Goal: Task Accomplishment & Management: Manage account settings

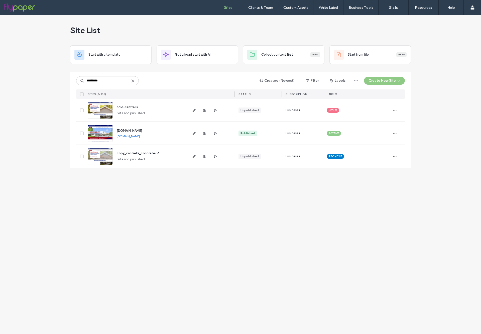
type input "*********"
click at [106, 130] on img at bounding box center [100, 142] width 25 height 34
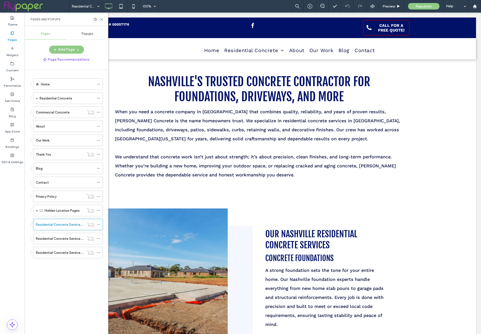
click at [100, 17] on div "Pages and Popups" at bounding box center [67, 19] width 84 height 13
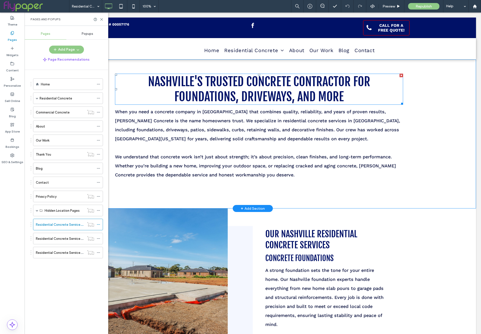
click at [206, 102] on span "Nashville's Trusted Concrete Contractor for Foundations, Driveways, and More" at bounding box center [259, 89] width 222 height 30
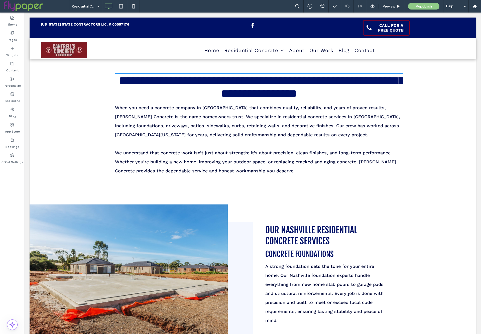
type input "**********"
type input "**"
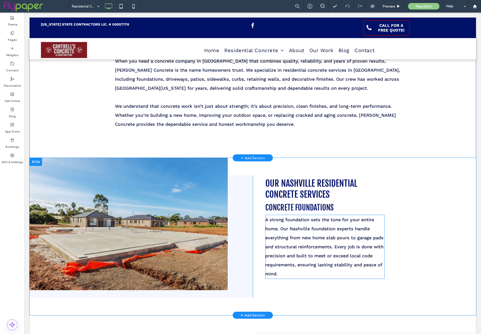
scroll to position [59, 0]
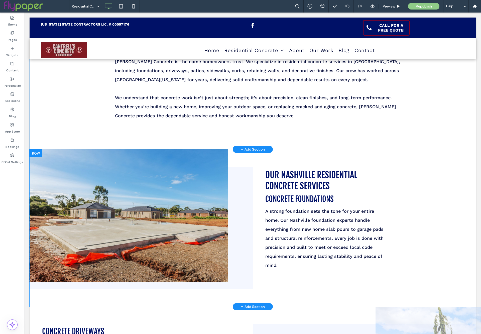
click at [325, 166] on div "Click To Paste Our Nashville Residential Concrete Services CONCRETE FOUNDATIONS…" at bounding box center [253, 227] width 447 height 157
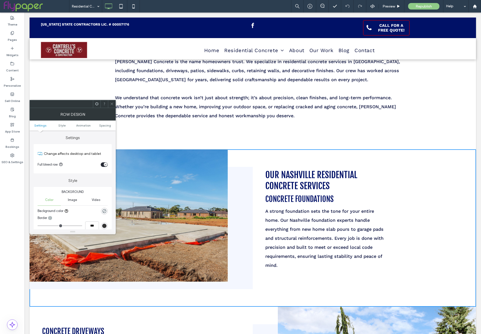
click at [112, 103] on icon at bounding box center [112, 104] width 4 height 4
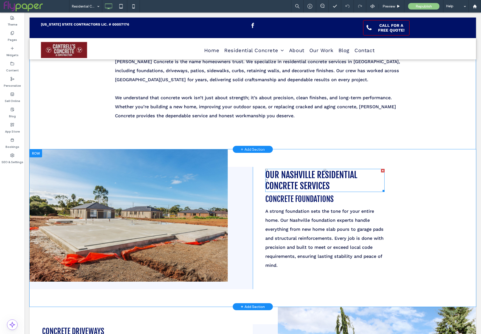
click at [332, 187] on h2 "Our Nashville Residential Concrete Services" at bounding box center [325, 180] width 119 height 22
type input "**********"
type input "**"
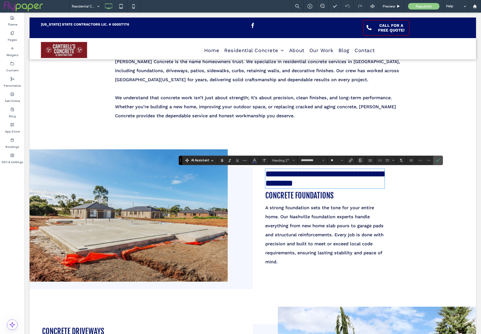
click at [308, 195] on span "CONCRETE FOUNDATIONS" at bounding box center [300, 195] width 68 height 9
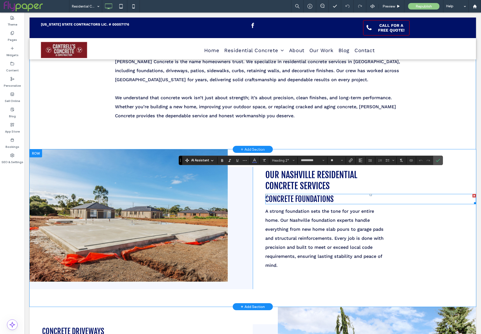
click at [308, 195] on span "CONCRETE FOUNDATIONS" at bounding box center [300, 199] width 68 height 9
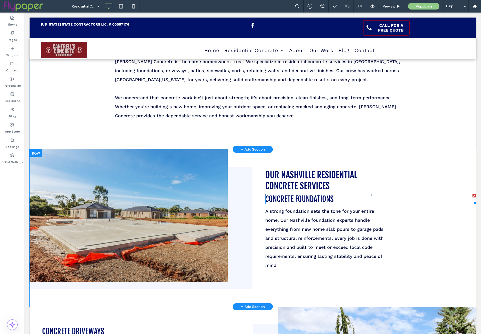
type input "**********"
type input "**"
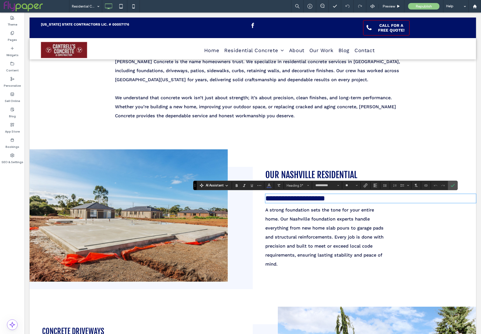
click at [287, 149] on div "Nashville's Trusted Concrete Contractor for Foundations, Driveways, and More Wh…" at bounding box center [253, 74] width 447 height 149
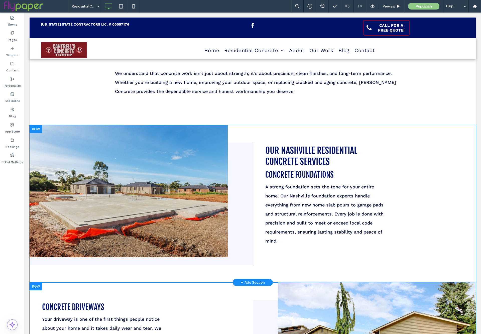
scroll to position [64, 0]
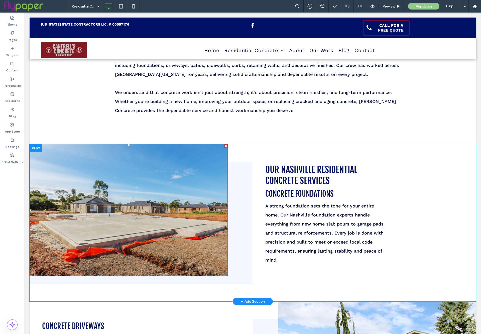
click at [37, 148] on div at bounding box center [36, 148] width 13 height 8
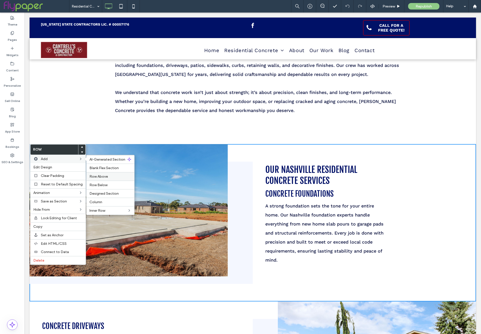
click at [112, 174] on div "Row Above" at bounding box center [110, 176] width 48 height 9
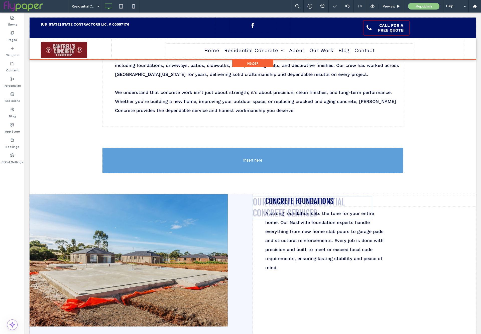
drag, startPoint x: 299, startPoint y: 201, endPoint x: 241, endPoint y: 167, distance: 66.8
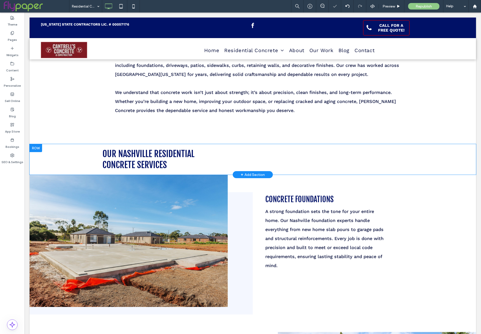
click at [220, 169] on div "Click To Paste Click To Paste Our Nashville Residential Concrete Services" at bounding box center [253, 159] width 301 height 23
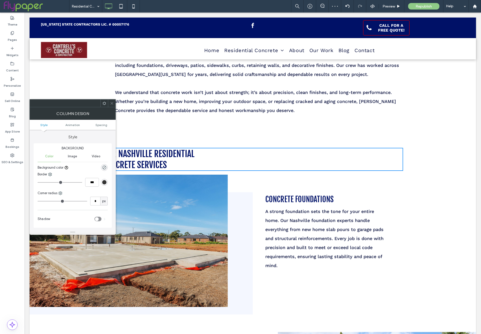
click at [113, 102] on icon at bounding box center [112, 104] width 4 height 4
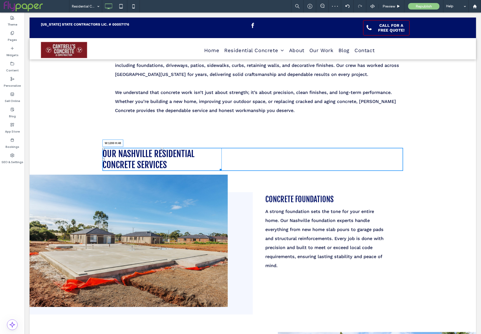
drag, startPoint x: 218, startPoint y: 168, endPoint x: 506, endPoint y: 180, distance: 288.0
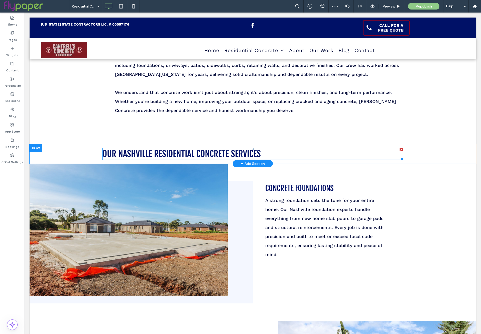
click at [320, 154] on h2 "Our Nashville Residential Concrete Services" at bounding box center [253, 153] width 301 height 11
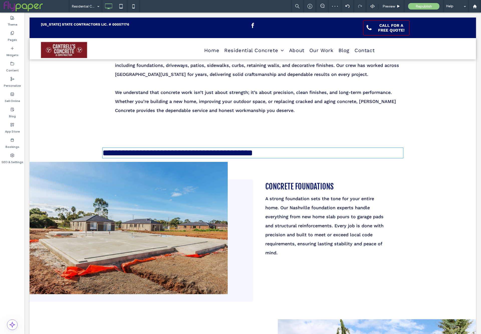
type input "**********"
type input "**"
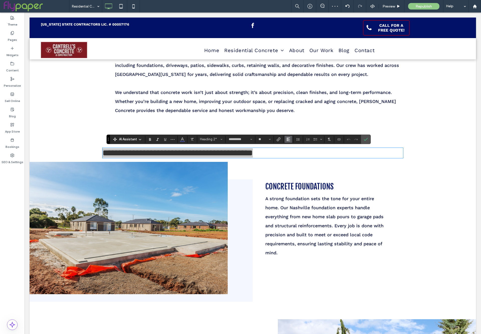
click at [290, 139] on icon "Alignment" at bounding box center [289, 139] width 4 height 4
click at [297, 156] on div "ui.textEditor.alignment.center" at bounding box center [293, 155] width 7 height 4
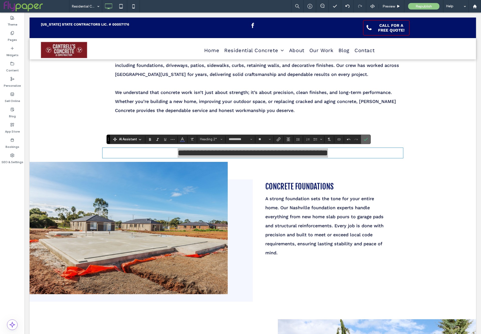
click at [366, 138] on icon "Confirm" at bounding box center [366, 139] width 4 height 4
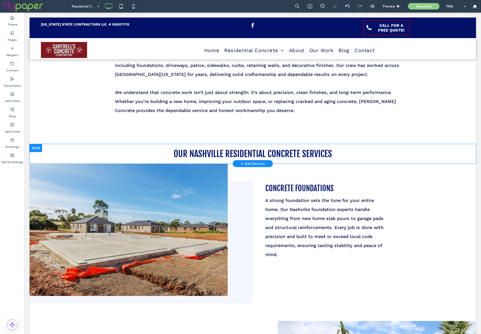
click at [66, 155] on div "Click To Paste Click To Paste Our Nashville Residential Concrete Services Row +…" at bounding box center [253, 154] width 447 height 20
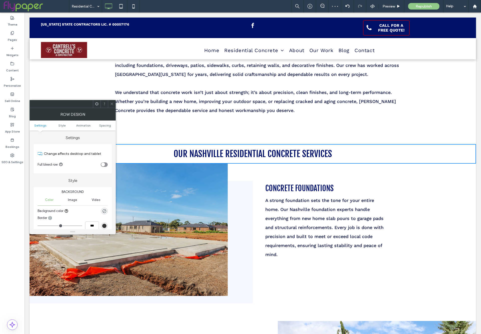
click at [106, 131] on label "Settings" at bounding box center [73, 136] width 78 height 10
click at [106, 127] on span "Spacing" at bounding box center [105, 126] width 12 height 4
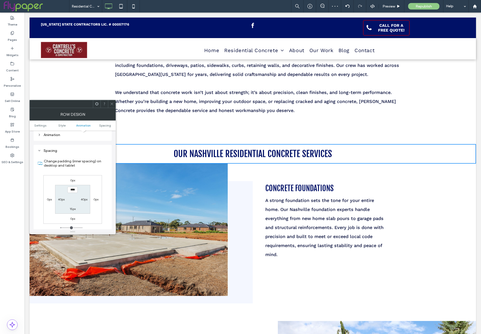
scroll to position [139, 0]
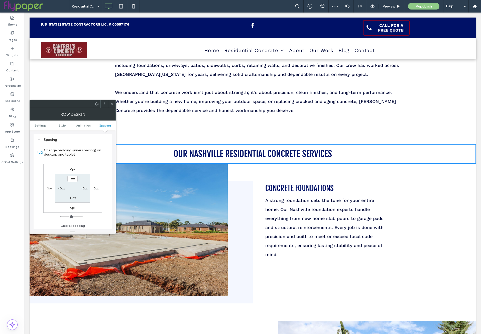
click at [74, 198] on label "15px" at bounding box center [73, 198] width 6 height 4
type input "*"
type input "**"
type input "****"
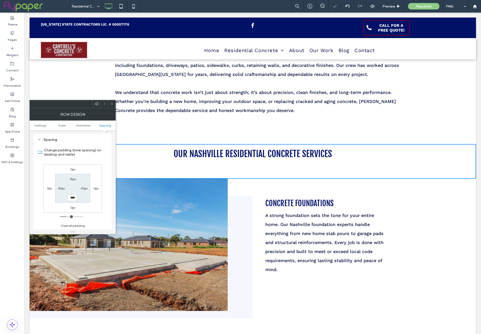
drag, startPoint x: 113, startPoint y: 104, endPoint x: 189, endPoint y: 114, distance: 76.4
click at [113, 104] on icon at bounding box center [112, 104] width 4 height 4
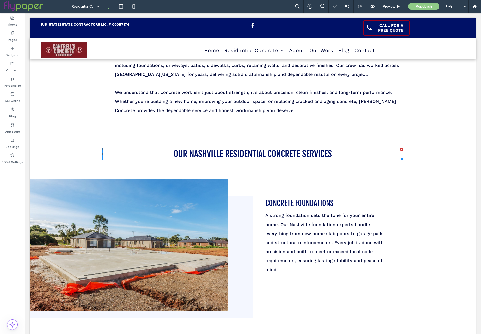
click at [238, 154] on span "Our Nashville Residential Concrete Services" at bounding box center [253, 153] width 158 height 11
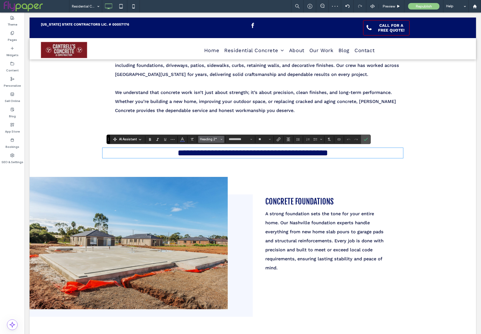
click at [202, 137] on button "Heading 2*" at bounding box center [211, 139] width 26 height 7
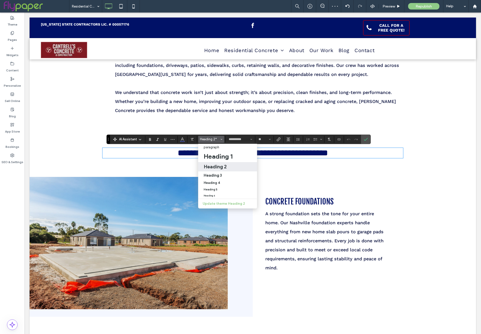
drag, startPoint x: 211, startPoint y: 168, endPoint x: 192, endPoint y: 154, distance: 23.3
click at [211, 168] on h2 "Heading 2" at bounding box center [215, 167] width 23 height 6
type input "**"
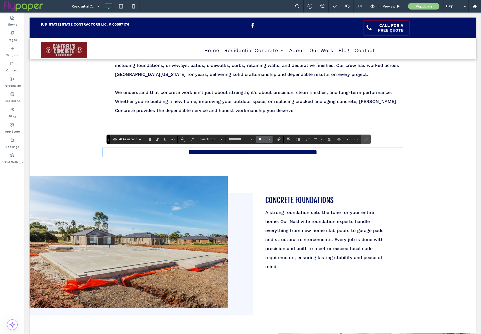
click at [263, 138] on input "**" at bounding box center [263, 139] width 10 height 4
type input "**"
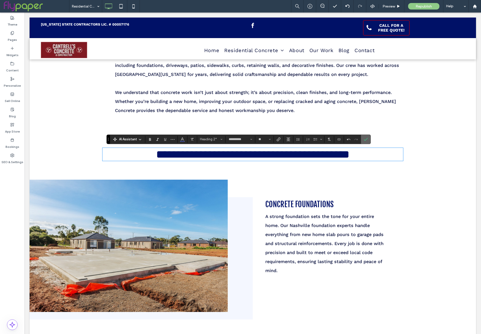
click at [365, 139] on icon "Confirm" at bounding box center [366, 139] width 4 height 4
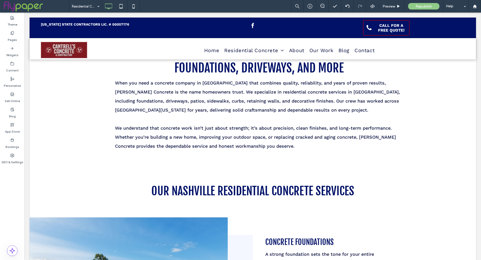
scroll to position [0, 0]
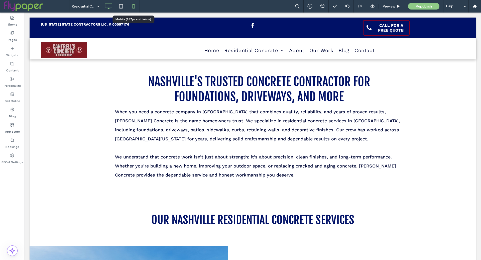
click at [128, 5] on div at bounding box center [133, 6] width 12 height 10
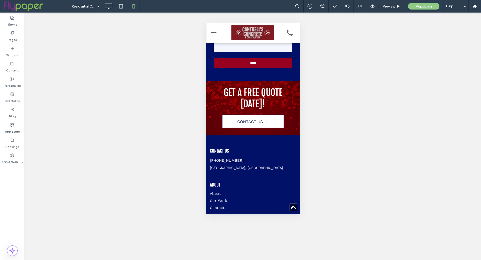
scroll to position [1715, 0]
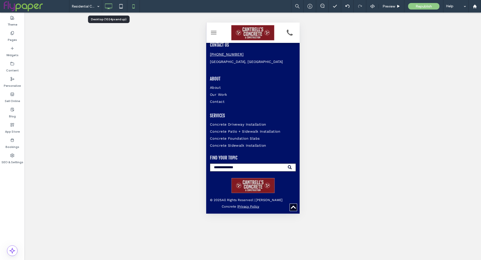
click at [108, 6] on icon at bounding box center [109, 6] width 10 height 10
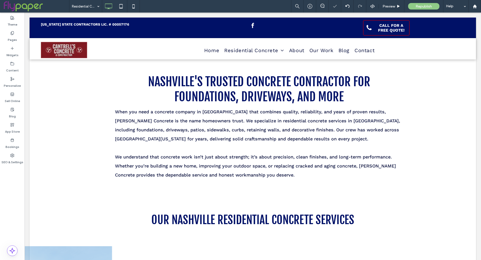
scroll to position [0, 0]
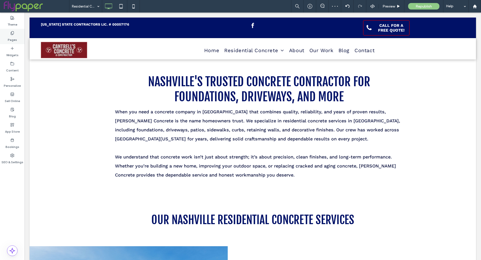
click at [9, 36] on label "Pages" at bounding box center [12, 38] width 9 height 7
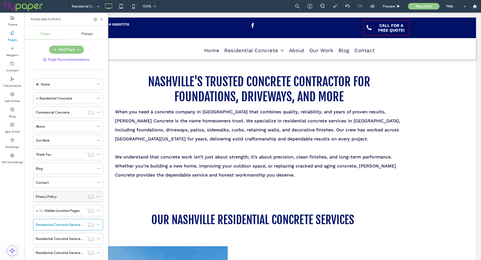
scroll to position [11, 0]
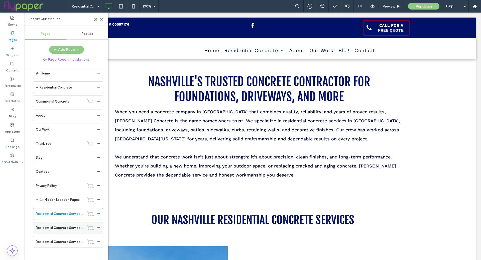
click at [59, 226] on label "Residential Concrete Services in [GEOGRAPHIC_DATA], [GEOGRAPHIC_DATA]" at bounding box center [95, 227] width 119 height 9
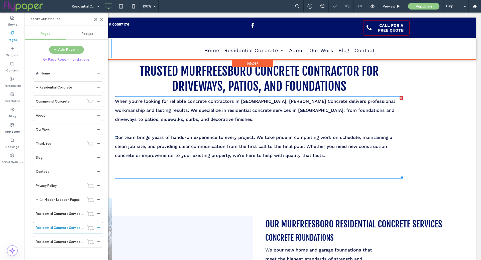
scroll to position [11, 0]
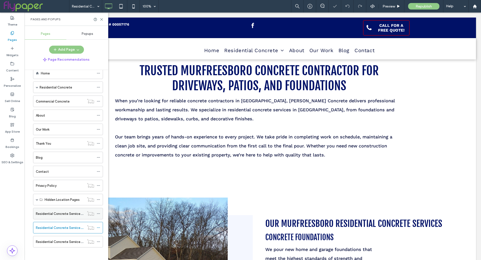
click at [64, 211] on label "Residential Concrete Services in [GEOGRAPHIC_DATA], [GEOGRAPHIC_DATA]" at bounding box center [95, 213] width 119 height 9
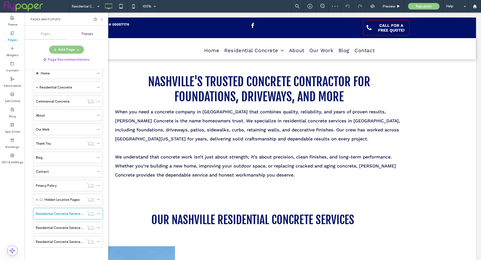
click at [103, 21] on icon at bounding box center [102, 20] width 4 height 4
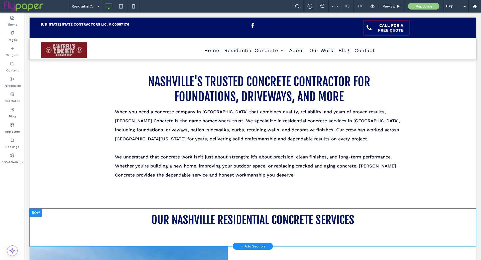
click at [38, 213] on div at bounding box center [36, 213] width 13 height 8
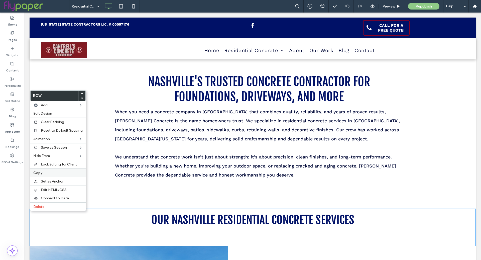
click at [39, 174] on div "Copy" at bounding box center [57, 172] width 55 height 9
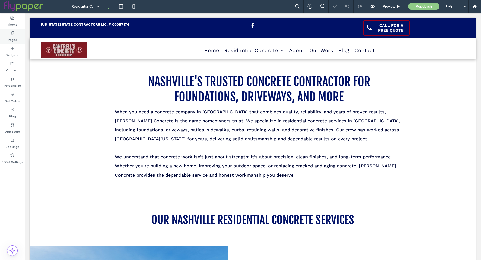
click at [20, 41] on div "Pages" at bounding box center [12, 36] width 25 height 15
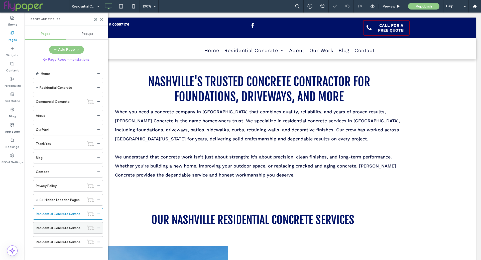
scroll to position [11, 0]
click at [51, 231] on div "Residential Concrete Services in [GEOGRAPHIC_DATA], [GEOGRAPHIC_DATA]" at bounding box center [60, 227] width 49 height 11
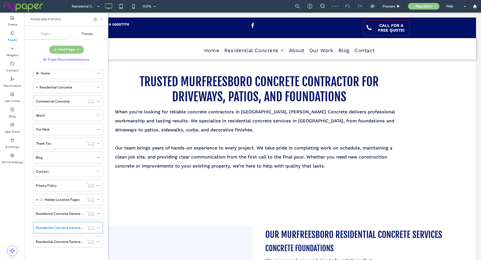
click at [101, 19] on icon at bounding box center [102, 20] width 4 height 4
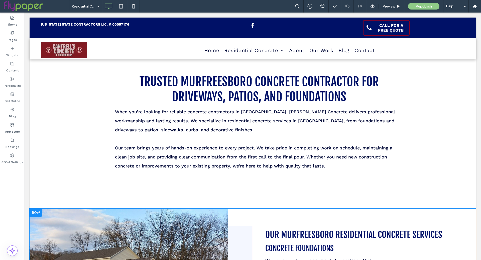
click at [36, 210] on div at bounding box center [36, 213] width 13 height 8
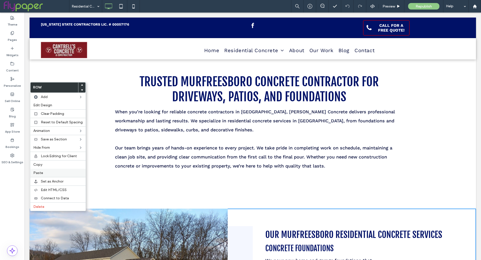
click at [46, 171] on label "Paste" at bounding box center [57, 173] width 49 height 4
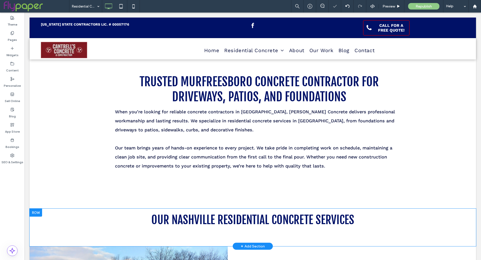
scroll to position [142, 0]
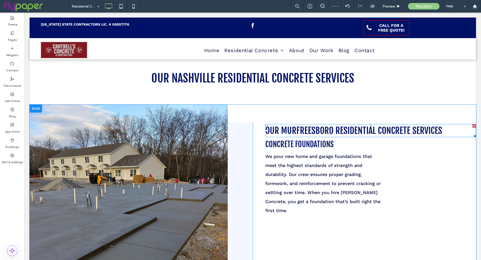
click at [308, 128] on span "Our Murfreesboro Residential Concrete Services" at bounding box center [354, 130] width 177 height 11
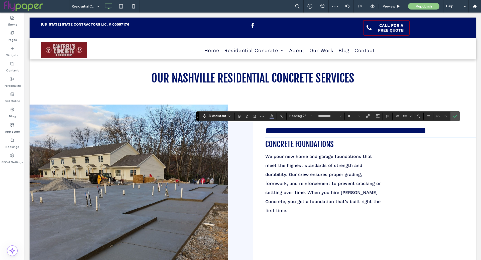
click at [220, 75] on span "Our Nashville Residential Concrete Services" at bounding box center [252, 78] width 203 height 14
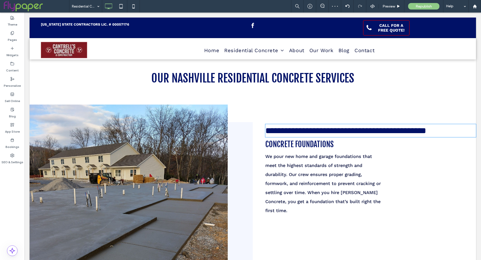
click at [220, 75] on span "Our Nashville Residential Concrete Services" at bounding box center [252, 78] width 203 height 14
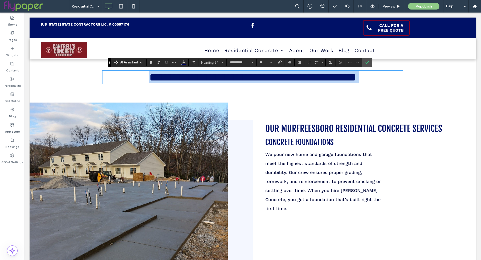
type input "*********"
type input "**"
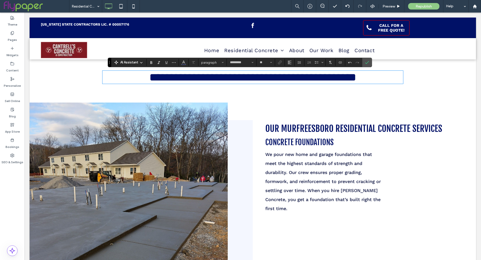
scroll to position [0, 0]
click at [419, 124] on div "Our Murfreesboro Residential Concrete Services CONCRETE FOUNDATIONS We pour new…" at bounding box center [364, 246] width 223 height 253
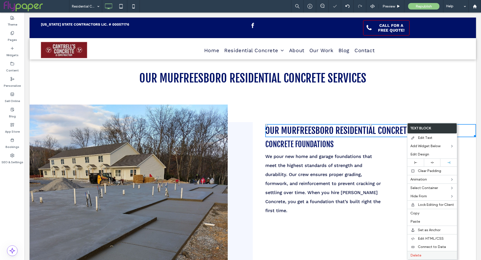
click at [417, 253] on span "Delete" at bounding box center [416, 255] width 11 height 4
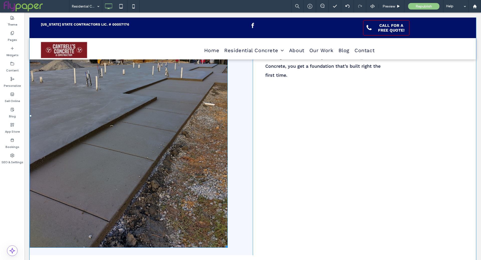
scroll to position [272, 0]
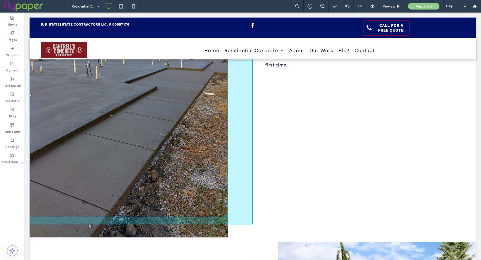
drag, startPoint x: 223, startPoint y: 232, endPoint x: 227, endPoint y: 215, distance: 17.6
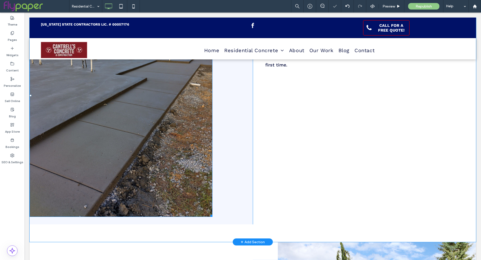
click at [188, 185] on img at bounding box center [121, 95] width 183 height 243
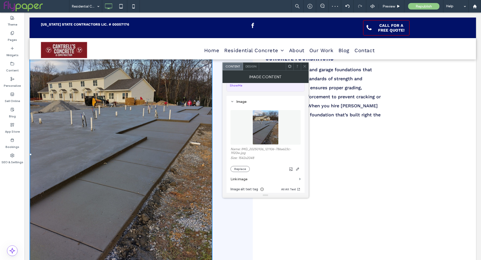
scroll to position [43, 0]
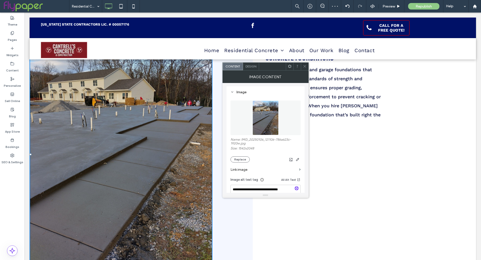
click at [305, 67] on icon at bounding box center [305, 66] width 4 height 4
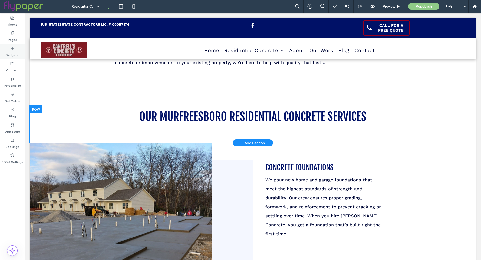
scroll to position [78, 0]
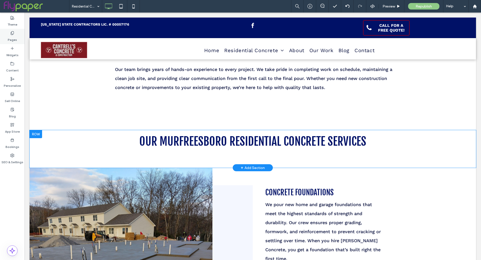
click at [9, 35] on div "Pages" at bounding box center [12, 36] width 25 height 15
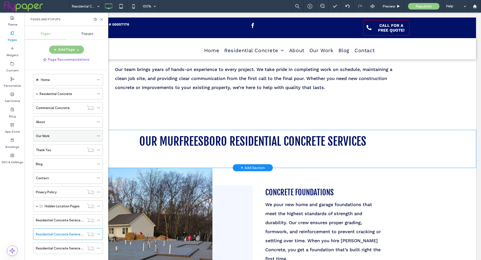
scroll to position [11, 0]
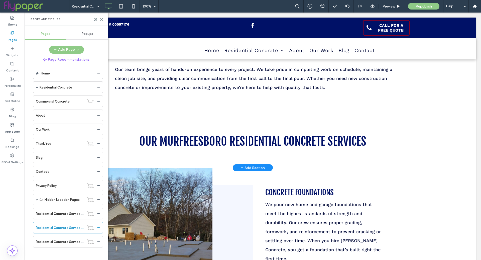
click at [43, 233] on ol "Home Residential Concrete Concrete Driveway Installation Concrete Patio + Sidew…" at bounding box center [65, 157] width 76 height 180
click at [44, 236] on div "Residential Concrete Services in [GEOGRAPHIC_DATA], [GEOGRAPHIC_DATA]" at bounding box center [60, 241] width 49 height 11
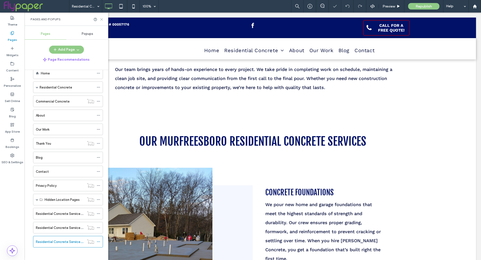
click at [102, 19] on icon at bounding box center [102, 20] width 4 height 4
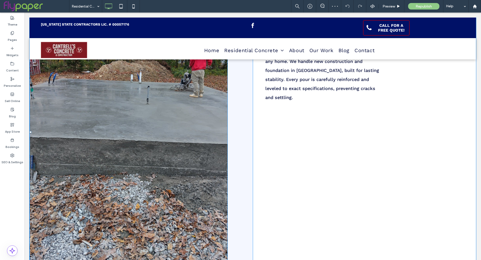
scroll to position [93, 0]
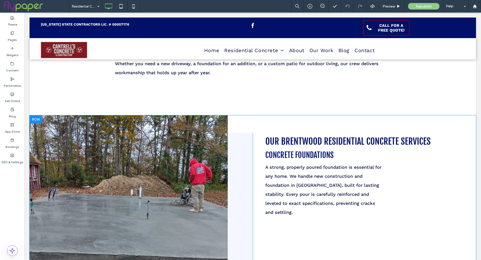
click at [39, 120] on div at bounding box center [36, 119] width 13 height 8
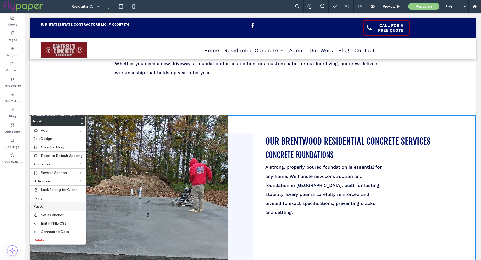
click at [49, 204] on label "Paste" at bounding box center [57, 206] width 49 height 4
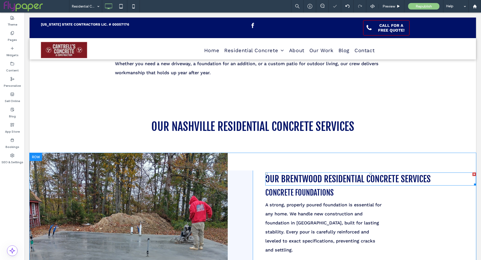
click at [372, 183] on span "Our Brentwood Residential Concrete Services" at bounding box center [348, 178] width 165 height 11
type input "**********"
type input "**"
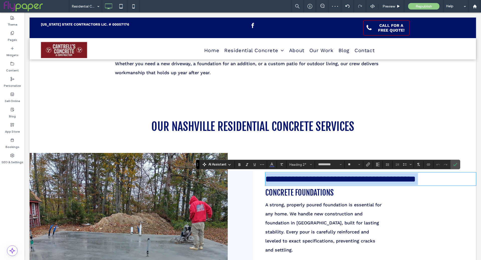
copy span "**********"
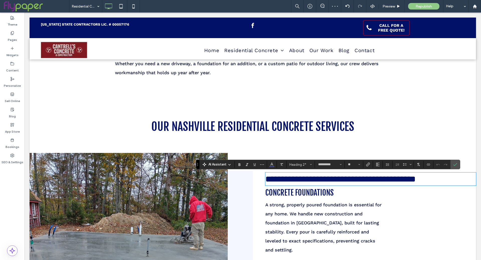
click at [178, 127] on span "Our Nashville Residential Concrete Services" at bounding box center [252, 127] width 203 height 14
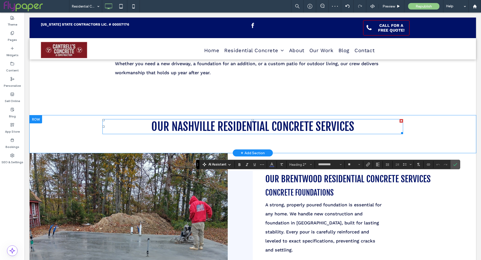
click at [178, 127] on span "Our Nashville Residential Concrete Services" at bounding box center [252, 127] width 203 height 14
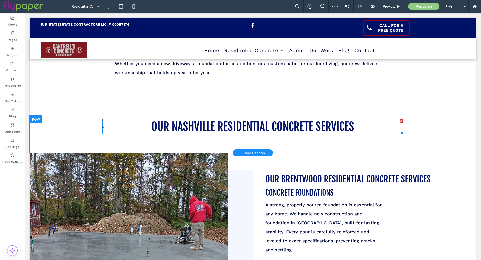
type input "**********"
type input "**"
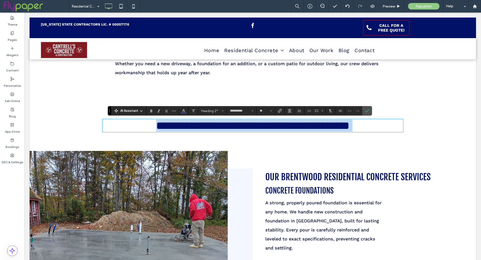
type input "*********"
type input "**"
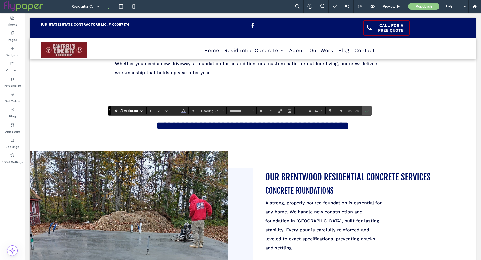
scroll to position [0, 0]
click at [366, 108] on span "Confirm" at bounding box center [366, 110] width 2 height 9
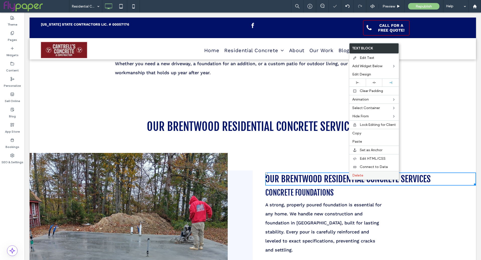
click at [361, 173] on span "Delete" at bounding box center [358, 175] width 11 height 4
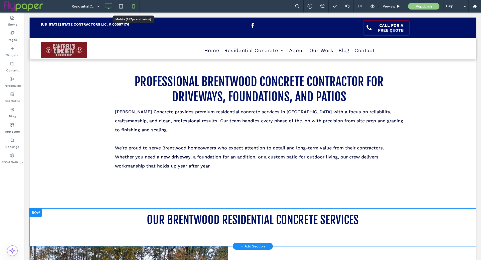
click at [133, 7] on icon at bounding box center [134, 6] width 10 height 10
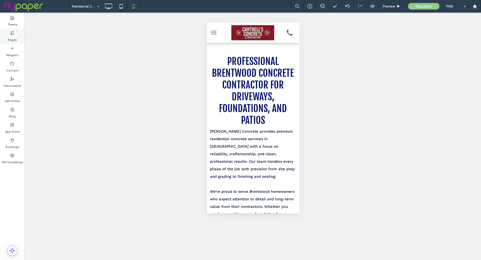
click at [12, 38] on label "Pages" at bounding box center [12, 38] width 9 height 7
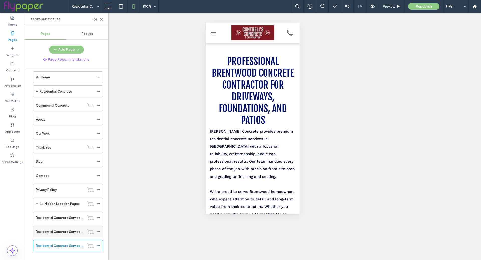
scroll to position [11, 0]
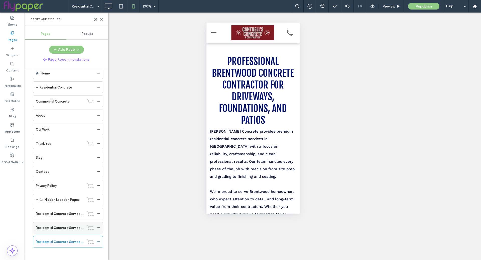
click at [60, 225] on label "Residential Concrete Services in [GEOGRAPHIC_DATA], [GEOGRAPHIC_DATA]" at bounding box center [95, 227] width 119 height 9
click at [64, 216] on div "Residential Concrete Services in [GEOGRAPHIC_DATA], [GEOGRAPHIC_DATA]" at bounding box center [60, 213] width 49 height 11
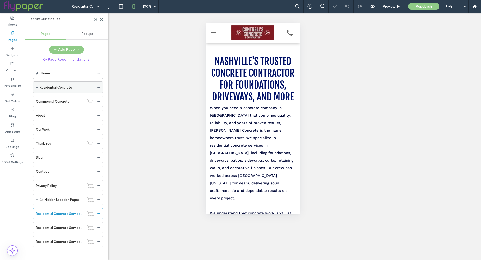
click at [51, 88] on label "Residential Concrete" at bounding box center [56, 87] width 33 height 9
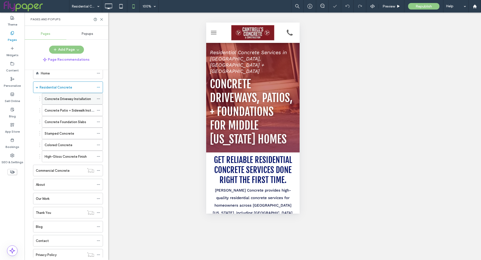
click at [64, 95] on div "Concrete Driveway Installation" at bounding box center [70, 98] width 50 height 11
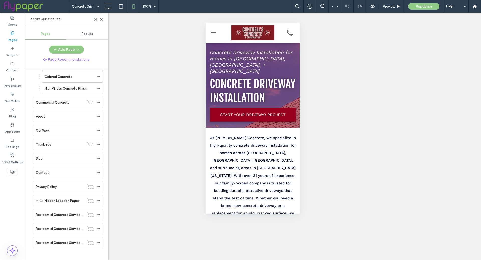
click at [60, 218] on ol "Home Residential Concrete Concrete Driveway Installation Concrete Patio + Sidew…" at bounding box center [65, 123] width 76 height 249
click at [62, 214] on div "Residential Concrete Services in [GEOGRAPHIC_DATA], [GEOGRAPHIC_DATA]" at bounding box center [60, 214] width 49 height 11
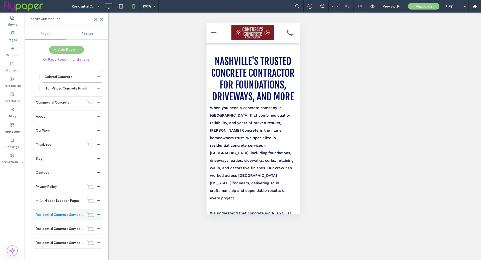
click at [97, 213] on icon at bounding box center [99, 215] width 4 height 4
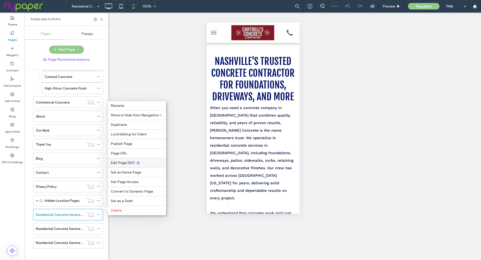
click at [133, 165] on span "Edit Page SEO" at bounding box center [123, 163] width 24 height 4
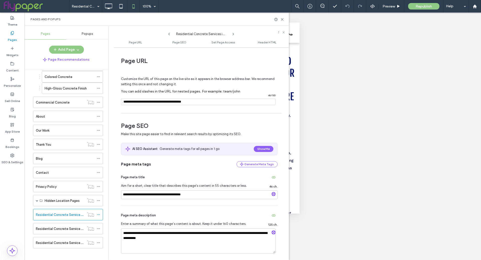
click at [189, 102] on input "notEmpty" at bounding box center [198, 102] width 155 height 7
type input "**********"
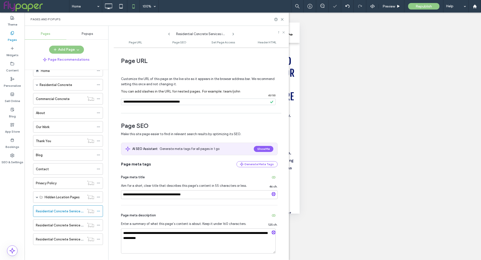
scroll to position [11, 0]
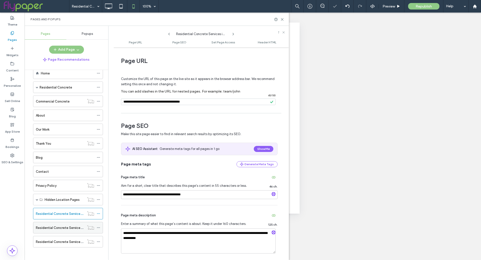
click at [98, 226] on icon at bounding box center [99, 228] width 4 height 4
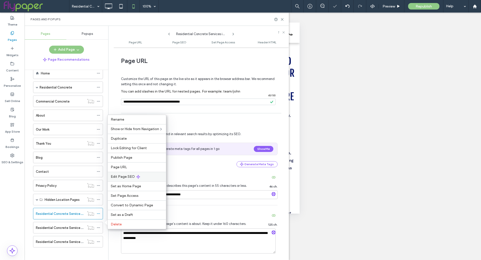
click at [134, 178] on span "Edit Page SEO" at bounding box center [123, 176] width 24 height 4
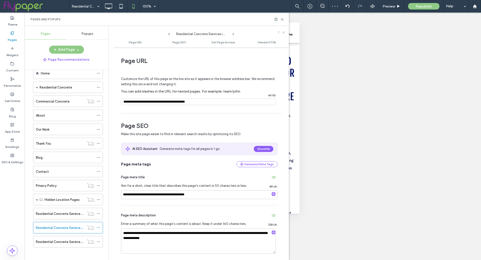
click at [197, 102] on input "notEmpty" at bounding box center [198, 102] width 155 height 7
type input "**********"
click at [219, 126] on span "Page SEO" at bounding box center [199, 126] width 157 height 8
click at [99, 241] on use at bounding box center [98, 241] width 3 height 1
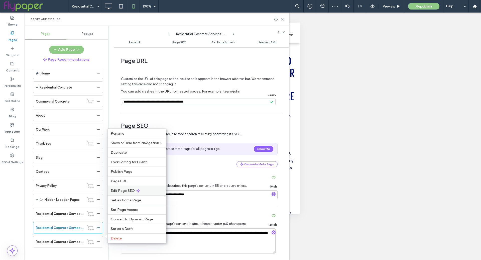
click at [138, 188] on div "Edit Page SEO" at bounding box center [137, 191] width 58 height 10
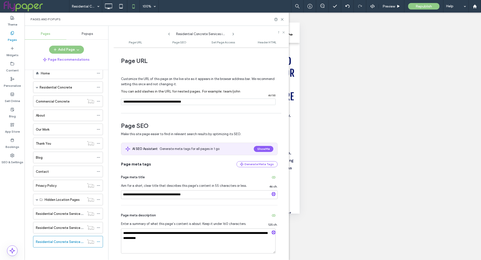
click at [192, 100] on input "notEmpty" at bounding box center [198, 102] width 155 height 7
click at [194, 101] on input "notEmpty" at bounding box center [198, 102] width 155 height 7
type input "**********"
click at [66, 240] on label "Residential Concrete Services in [GEOGRAPHIC_DATA], [GEOGRAPHIC_DATA]" at bounding box center [95, 241] width 119 height 9
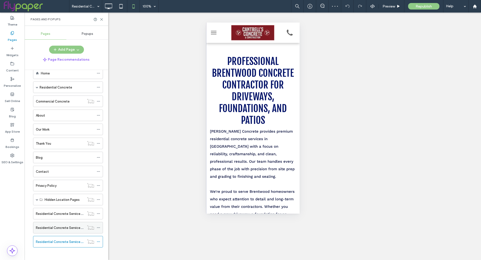
click at [42, 225] on label "Residential Concrete Services in [GEOGRAPHIC_DATA], [GEOGRAPHIC_DATA]" at bounding box center [95, 227] width 119 height 9
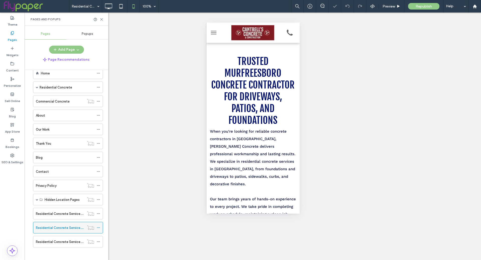
click at [97, 226] on icon at bounding box center [99, 228] width 4 height 4
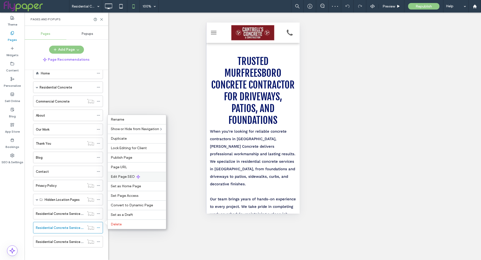
click at [129, 173] on div "Edit Page SEO" at bounding box center [137, 177] width 58 height 10
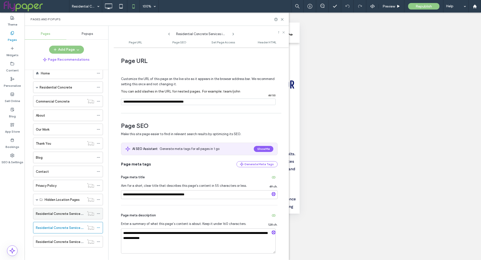
click at [65, 216] on div "Residential Concrete Services in [GEOGRAPHIC_DATA], [GEOGRAPHIC_DATA]" at bounding box center [60, 213] width 49 height 11
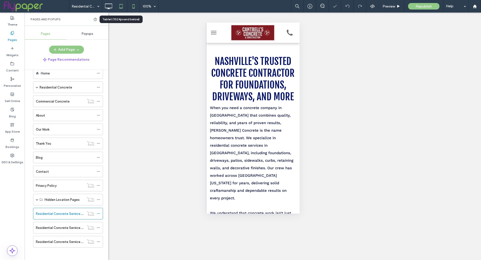
click at [118, 7] on icon at bounding box center [121, 6] width 10 height 10
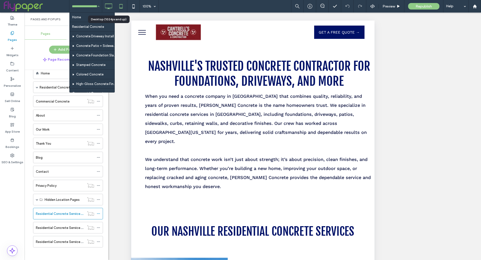
click at [107, 6] on icon at bounding box center [109, 6] width 10 height 10
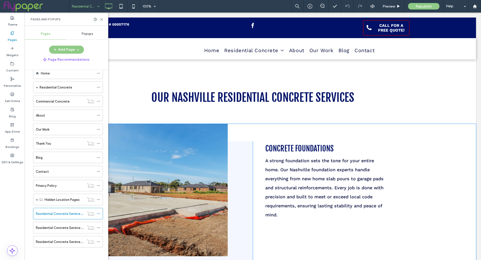
scroll to position [223, 0]
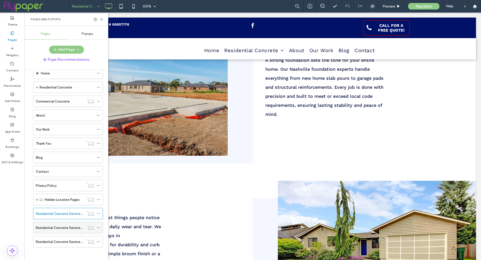
click at [51, 223] on label "Residential Concrete Services in [GEOGRAPHIC_DATA], [GEOGRAPHIC_DATA]" at bounding box center [95, 227] width 119 height 9
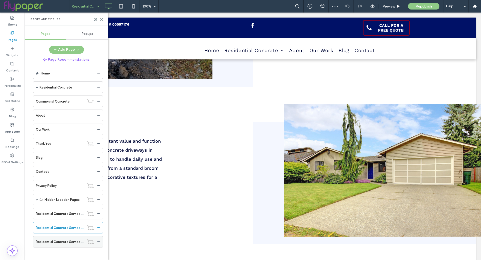
click at [66, 241] on label "Residential Concrete Services in [GEOGRAPHIC_DATA], [GEOGRAPHIC_DATA]" at bounding box center [95, 241] width 119 height 9
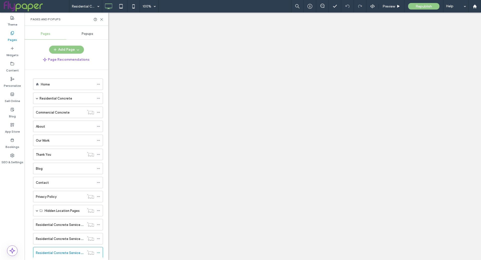
scroll to position [11, 0]
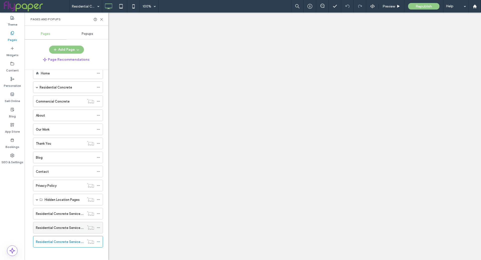
click at [55, 224] on label "Residential Concrete Services in [GEOGRAPHIC_DATA], [GEOGRAPHIC_DATA]" at bounding box center [95, 227] width 119 height 9
click at [66, 214] on div "Residential Concrete Services in [GEOGRAPHIC_DATA], [GEOGRAPHIC_DATA]" at bounding box center [60, 213] width 49 height 11
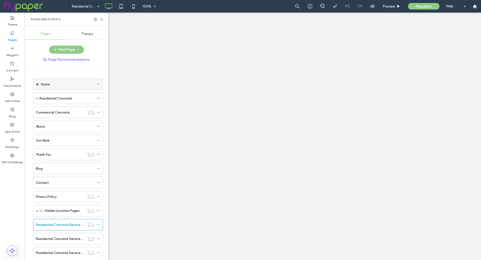
click at [51, 86] on div "Home" at bounding box center [67, 84] width 53 height 5
click at [102, 18] on icon at bounding box center [102, 20] width 4 height 4
